Goal: Information Seeking & Learning: Learn about a topic

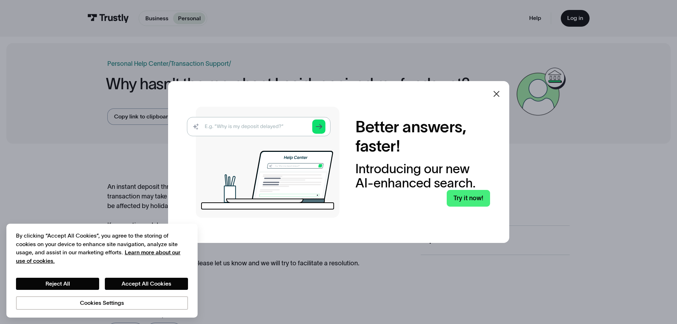
click at [499, 92] on icon at bounding box center [496, 94] width 6 height 6
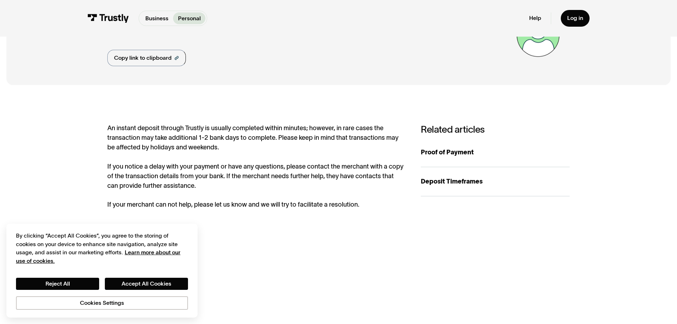
scroll to position [71, 0]
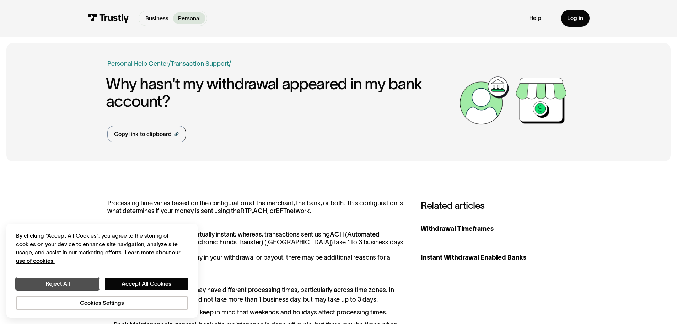
drag, startPoint x: 75, startPoint y: 288, endPoint x: 57, endPoint y: 190, distance: 99.3
click at [74, 286] on button "Reject All" at bounding box center [57, 284] width 83 height 12
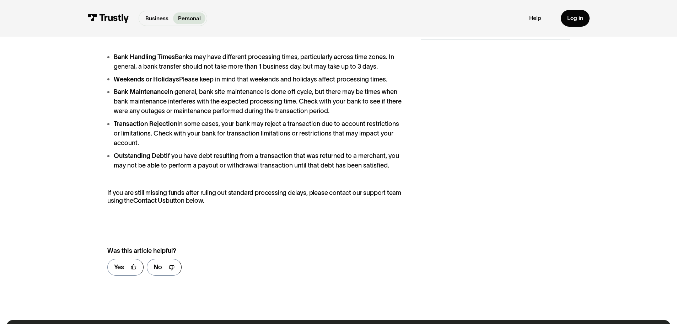
scroll to position [249, 0]
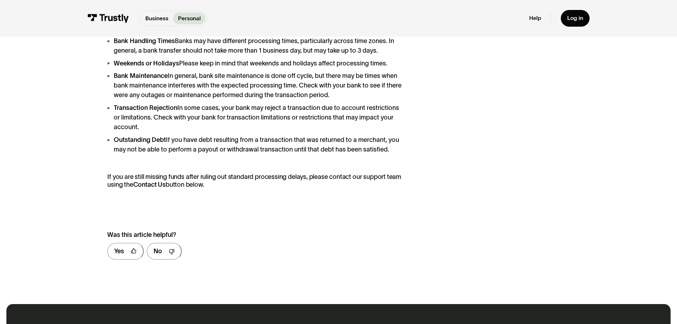
drag, startPoint x: 54, startPoint y: 202, endPoint x: 59, endPoint y: 200, distance: 5.9
click at [54, 202] on div "Processing time varies based on the configuration at the merchant, the bank, or…" at bounding box center [338, 108] width 664 height 379
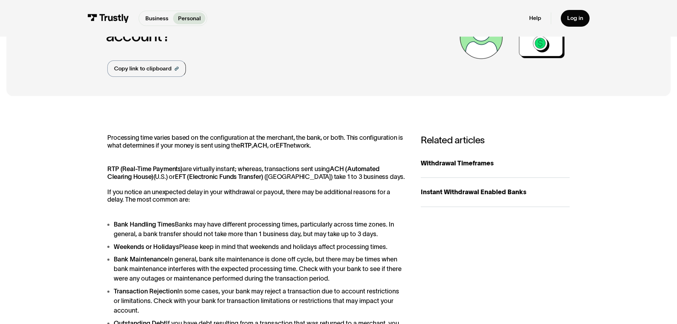
scroll to position [0, 0]
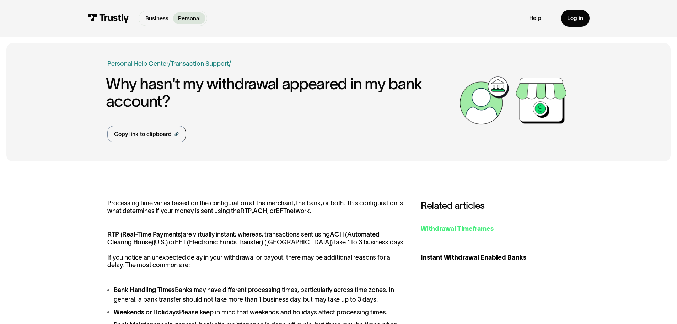
click at [459, 230] on div "Withdrawal Timeframes" at bounding box center [495, 229] width 149 height 10
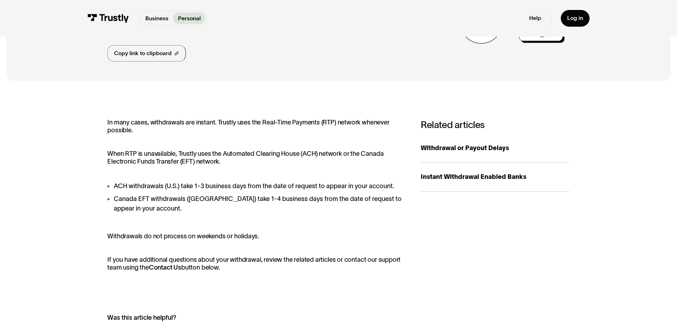
scroll to position [71, 0]
